Goal: Task Accomplishment & Management: Use online tool/utility

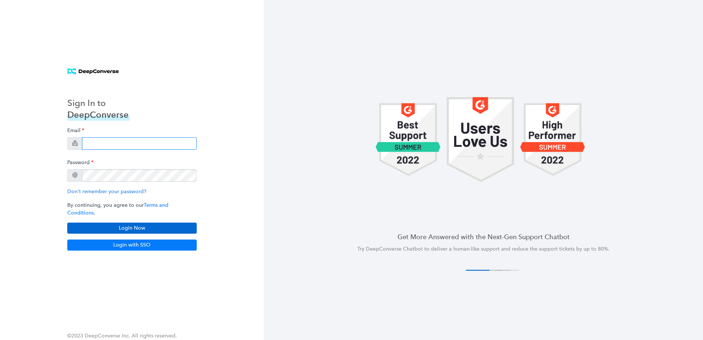
type input "[PERSON_NAME][EMAIL_ADDRESS][PERSON_NAME][DOMAIN_NAME]"
click at [178, 225] on button "Login Now" at bounding box center [131, 227] width 129 height 11
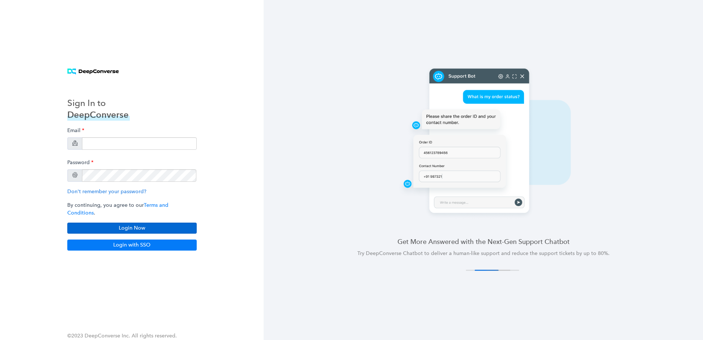
type input "[PERSON_NAME][EMAIL_ADDRESS][PERSON_NAME][DOMAIN_NAME]"
click at [166, 225] on button "Login Now" at bounding box center [131, 227] width 129 height 11
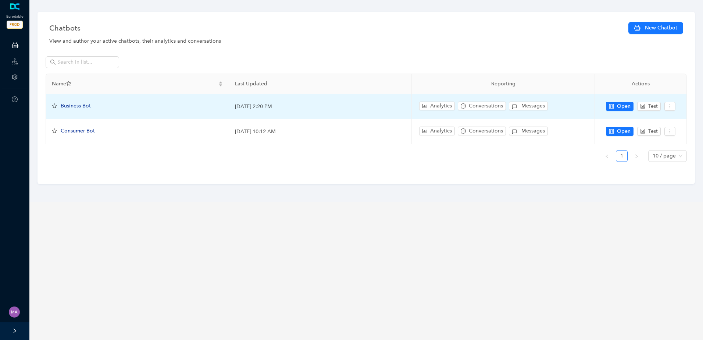
click at [86, 104] on span "Business Bot" at bounding box center [76, 106] width 30 height 6
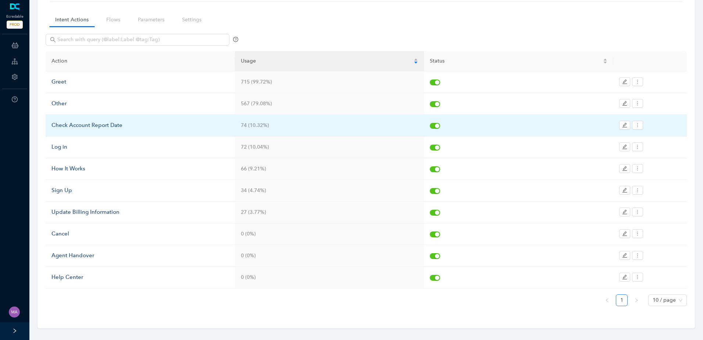
scroll to position [55, 0]
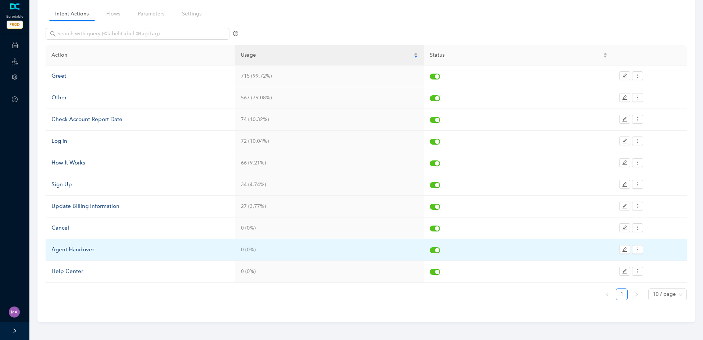
click at [94, 249] on div "Agent Handover" at bounding box center [140, 249] width 178 height 9
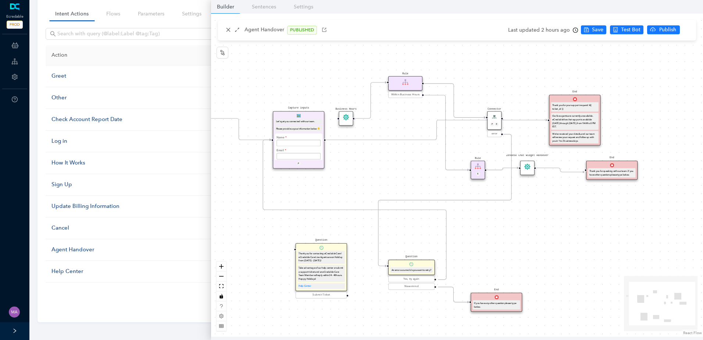
drag, startPoint x: 380, startPoint y: 169, endPoint x: 328, endPoint y: 191, distance: 56.0
click at [328, 191] on div "Start End If you have any other question please type below. Connector P E error…" at bounding box center [457, 175] width 492 height 323
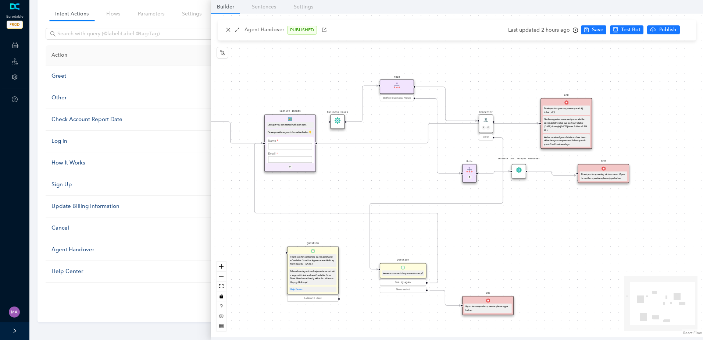
click at [393, 143] on icon "Edge from e7b41dfe-3bde-c007-c096-cef069175f45 to f68cb803-94d7-777c-bd66-ebef2…" at bounding box center [427, 133] width 221 height 20
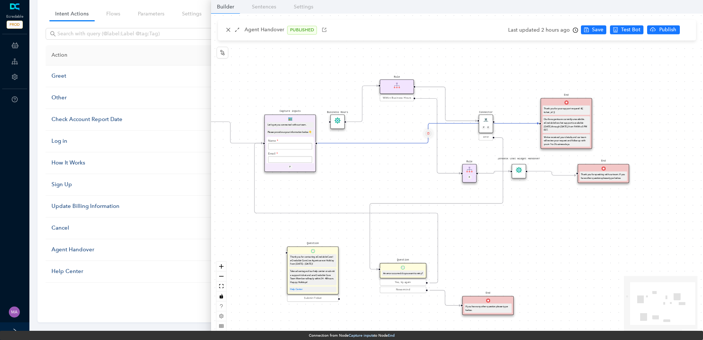
click at [429, 133] on icon "delete" at bounding box center [428, 133] width 3 height 5
click at [468, 115] on span "Yes" at bounding box center [472, 116] width 8 height 8
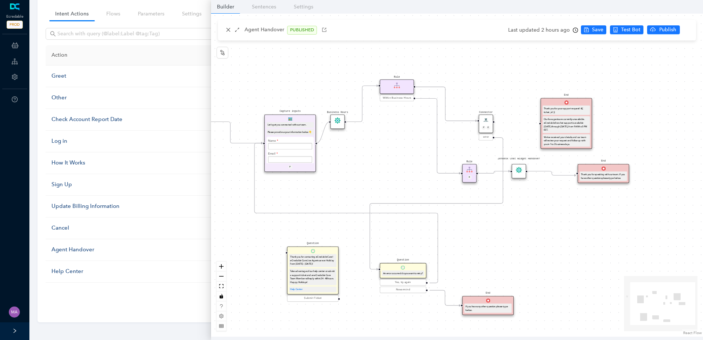
drag, startPoint x: 318, startPoint y: 140, endPoint x: 325, endPoint y: 127, distance: 15.3
click at [325, 127] on div "Start End If you have any other question please type below. Connector P E error…" at bounding box center [457, 175] width 492 height 323
drag, startPoint x: 495, startPoint y: 121, endPoint x: 533, endPoint y: 124, distance: 39.1
click at [533, 124] on div "Start End If you have any other question please type below. Connector P E error…" at bounding box center [457, 175] width 492 height 323
click at [597, 32] on span "Save" at bounding box center [597, 30] width 11 height 8
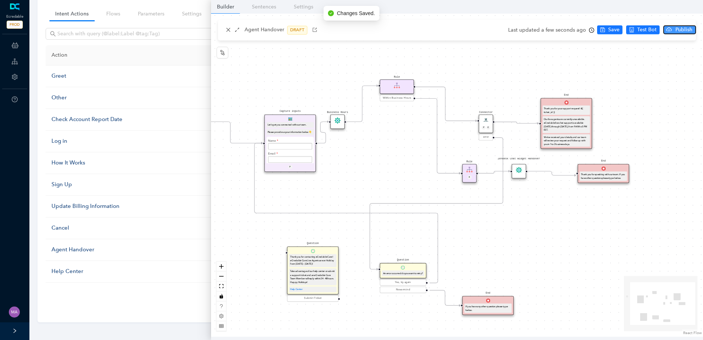
click at [675, 32] on span "Publish" at bounding box center [684, 30] width 18 height 8
click at [693, 59] on span "Yes" at bounding box center [693, 58] width 8 height 8
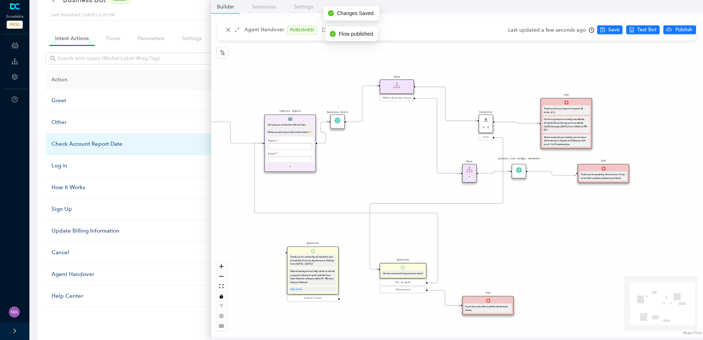
scroll to position [0, 0]
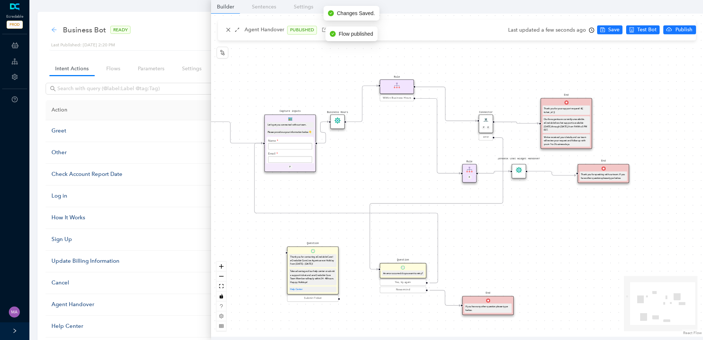
click at [54, 29] on icon "arrow-left" at bounding box center [53, 29] width 5 height 5
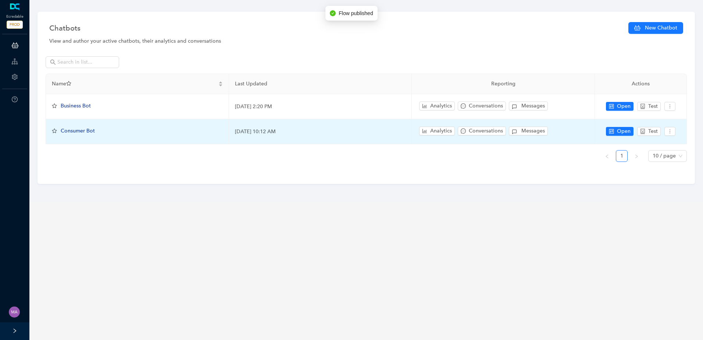
click at [82, 132] on span "Consumer Bot" at bounding box center [78, 131] width 34 height 6
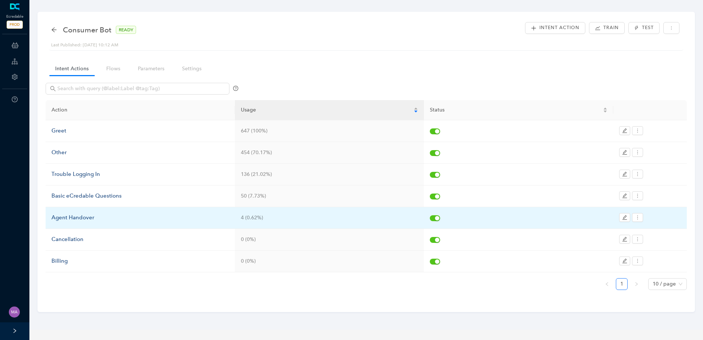
click at [84, 217] on div "Agent Handover" at bounding box center [140, 217] width 178 height 9
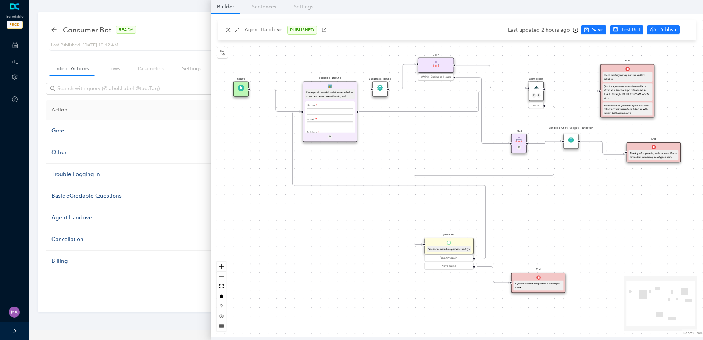
click at [411, 110] on icon "Edge from e7b41dfe-3bde-c007-c096-cef069175f45 to f68cb803-94d7-777c-bd66-ebef2…" at bounding box center [479, 101] width 240 height 21
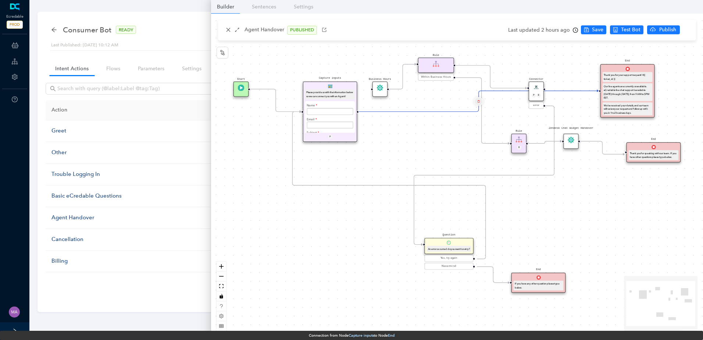
click at [479, 100] on icon "delete" at bounding box center [478, 101] width 3 height 5
click at [518, 84] on span "Yes" at bounding box center [522, 83] width 8 height 8
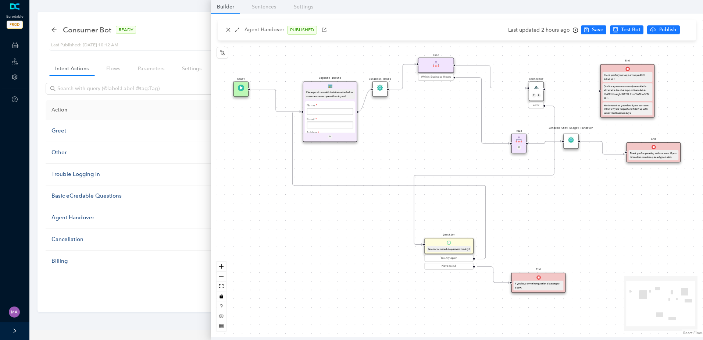
drag, startPoint x: 357, startPoint y: 112, endPoint x: 368, endPoint y: 96, distance: 19.4
click at [368, 96] on div "Start End If you have any other question please type below. Connector P E error…" at bounding box center [457, 175] width 492 height 323
drag, startPoint x: 545, startPoint y: 88, endPoint x: 594, endPoint y: 94, distance: 49.6
click at [594, 94] on div "Start End If you have any other question please type below. Connector P E error…" at bounding box center [457, 175] width 492 height 323
click at [592, 28] on span "Save" at bounding box center [597, 30] width 11 height 8
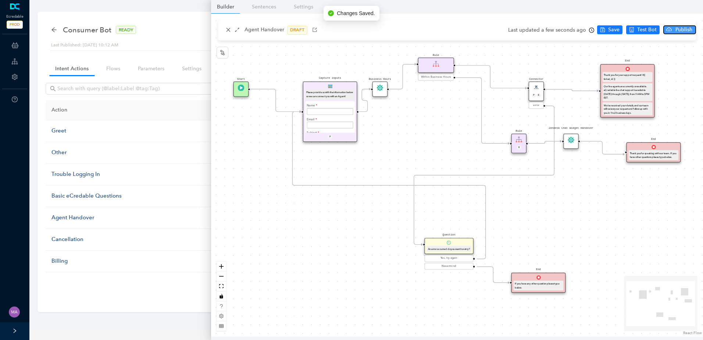
click at [671, 27] on button "Publish" at bounding box center [679, 29] width 33 height 9
click at [690, 58] on span "Yes" at bounding box center [693, 58] width 8 height 8
click at [56, 28] on icon "arrow-left" at bounding box center [54, 30] width 6 height 6
